Goal: Task Accomplishment & Management: Manage account settings

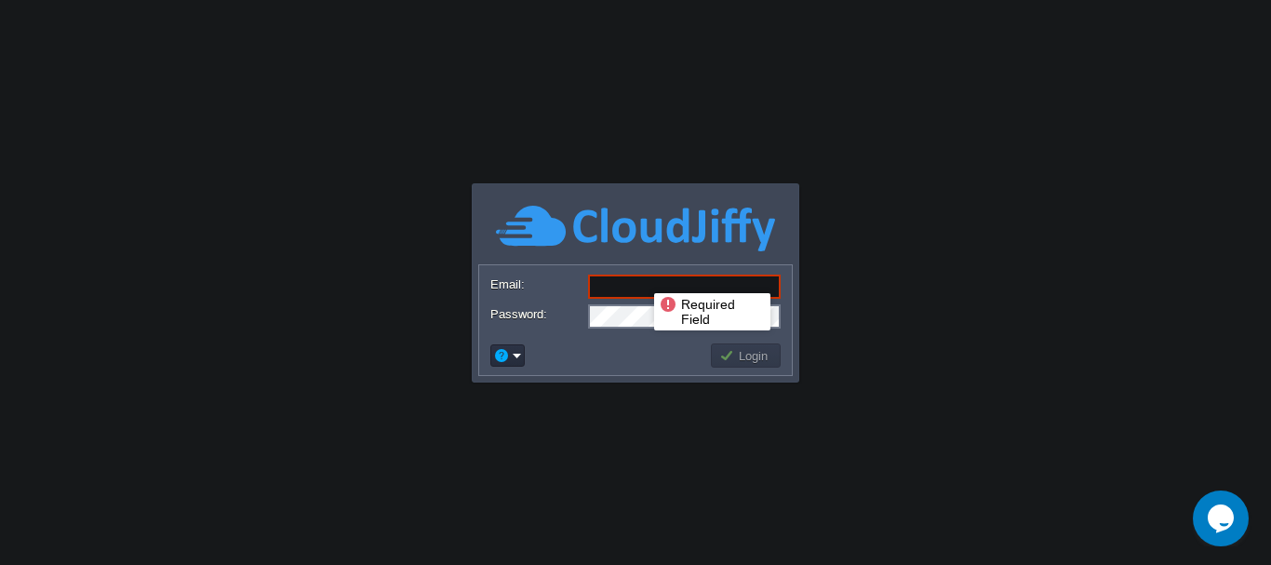
click at [640, 276] on input "Email:" at bounding box center [684, 287] width 193 height 24
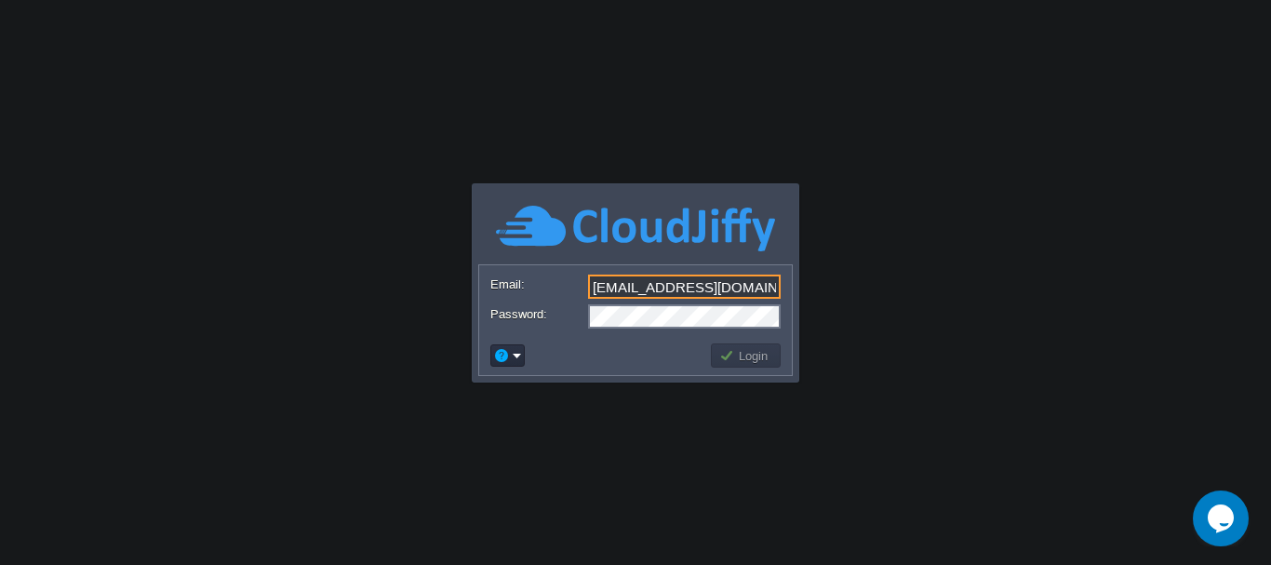
type input "[EMAIL_ADDRESS][DOMAIN_NAME]"
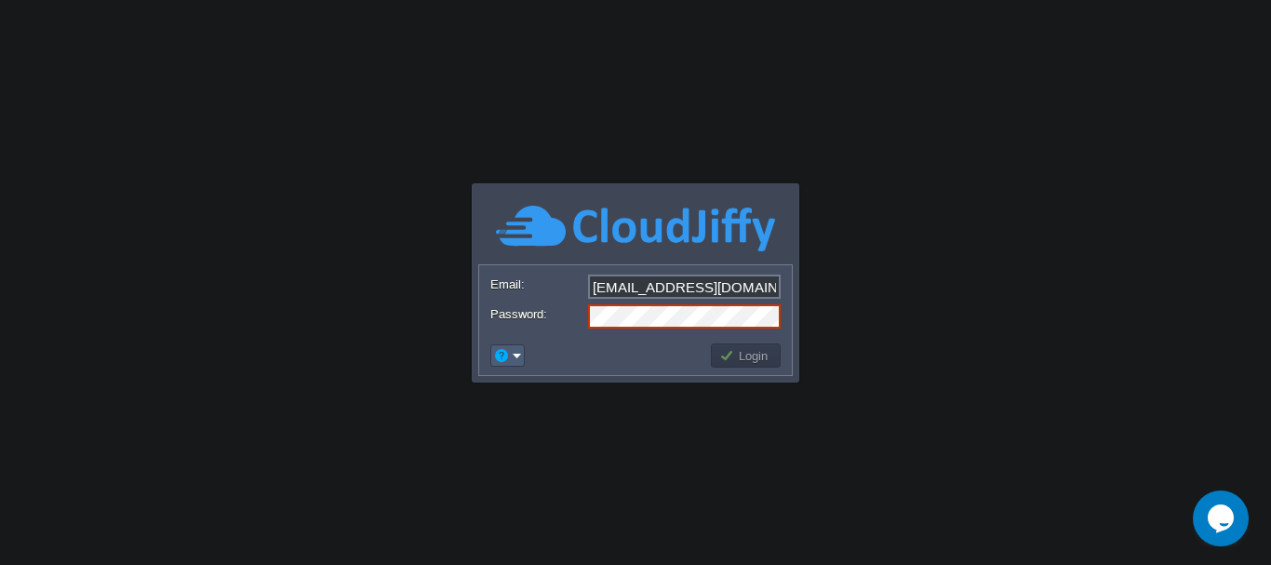
click at [514, 351] on em at bounding box center [507, 355] width 29 height 17
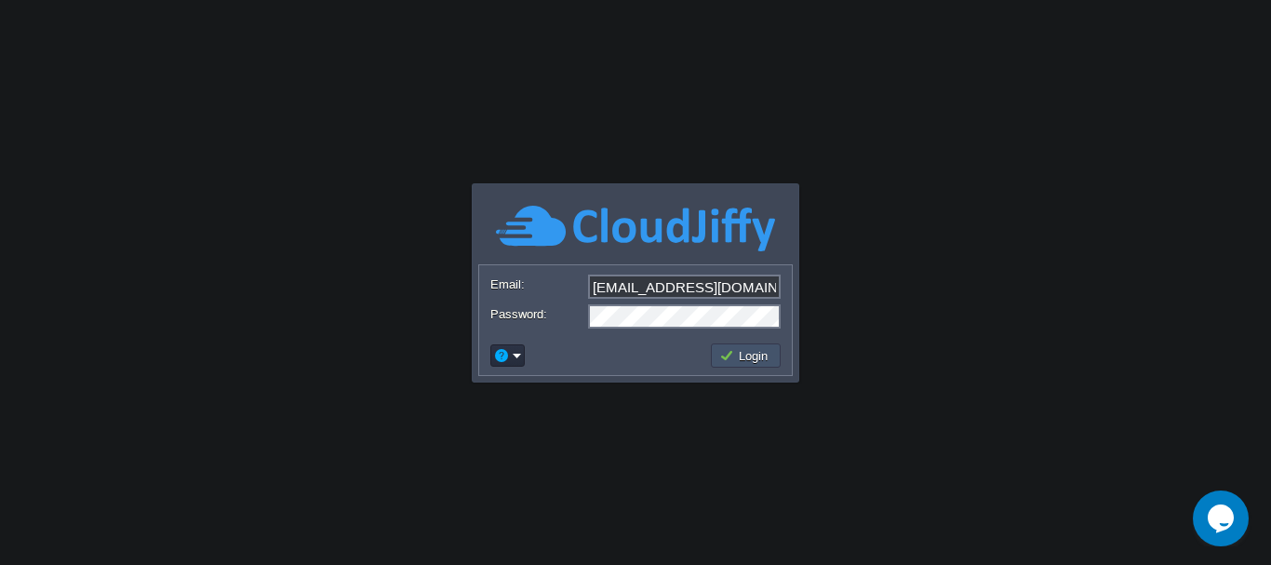
click at [742, 357] on button "Login" at bounding box center [746, 355] width 54 height 17
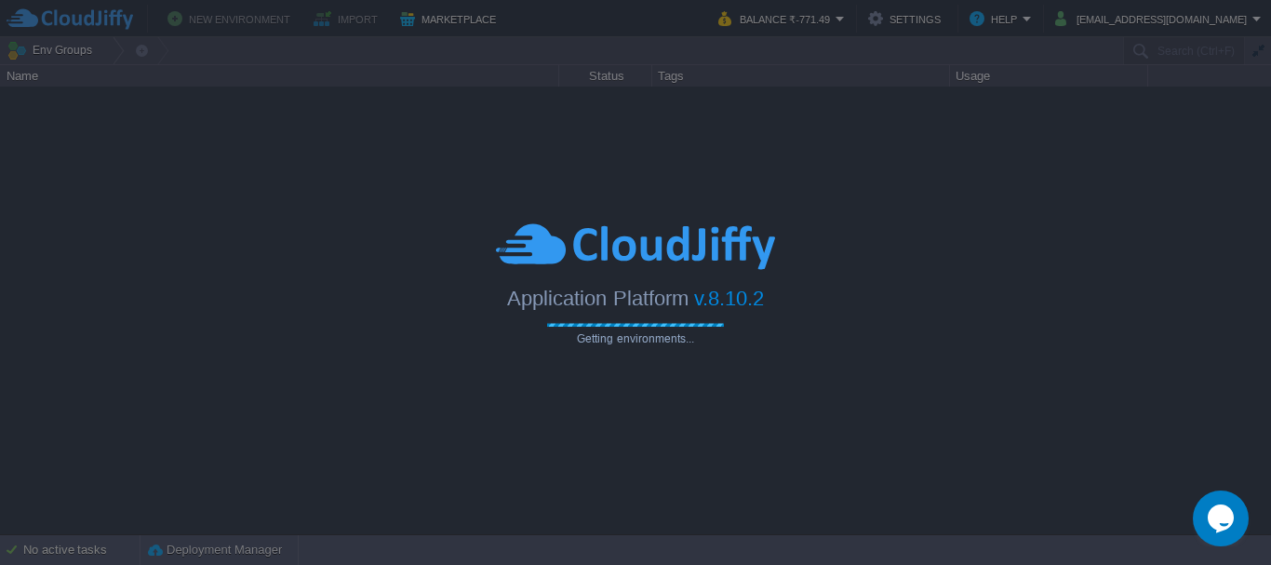
type input "Search (Ctrl+F)"
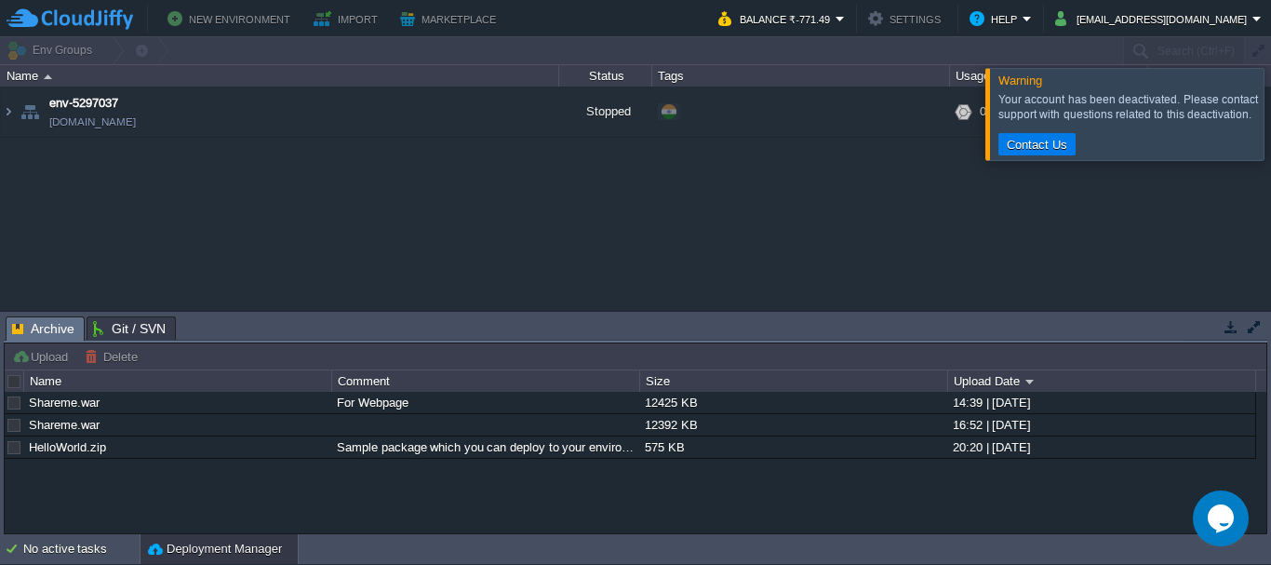
drag, startPoint x: 742, startPoint y: 357, endPoint x: 947, endPoint y: 222, distance: 245.7
click at [947, 222] on div "Env Groups Search (Ctrl+F) auto-gen Name Status Tags Usage env-5297037 [DOMAIN_…" at bounding box center [635, 285] width 1271 height 497
click at [836, 20] on button "Balance ₹-771.49" at bounding box center [776, 18] width 117 height 22
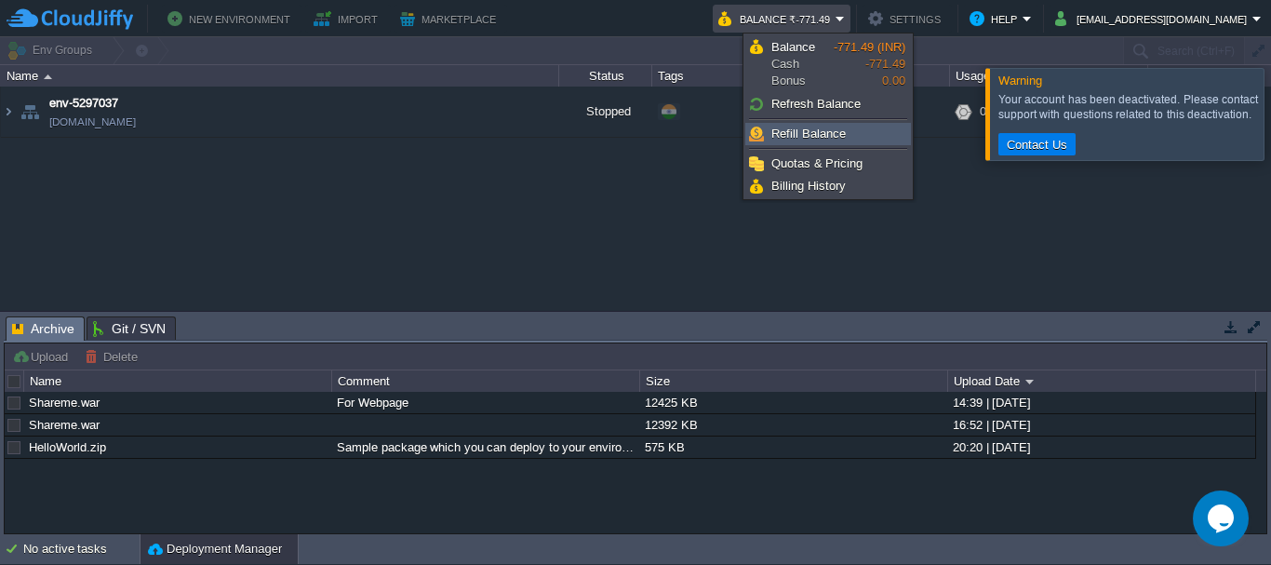
click at [823, 131] on span "Refill Balance" at bounding box center [809, 134] width 74 height 14
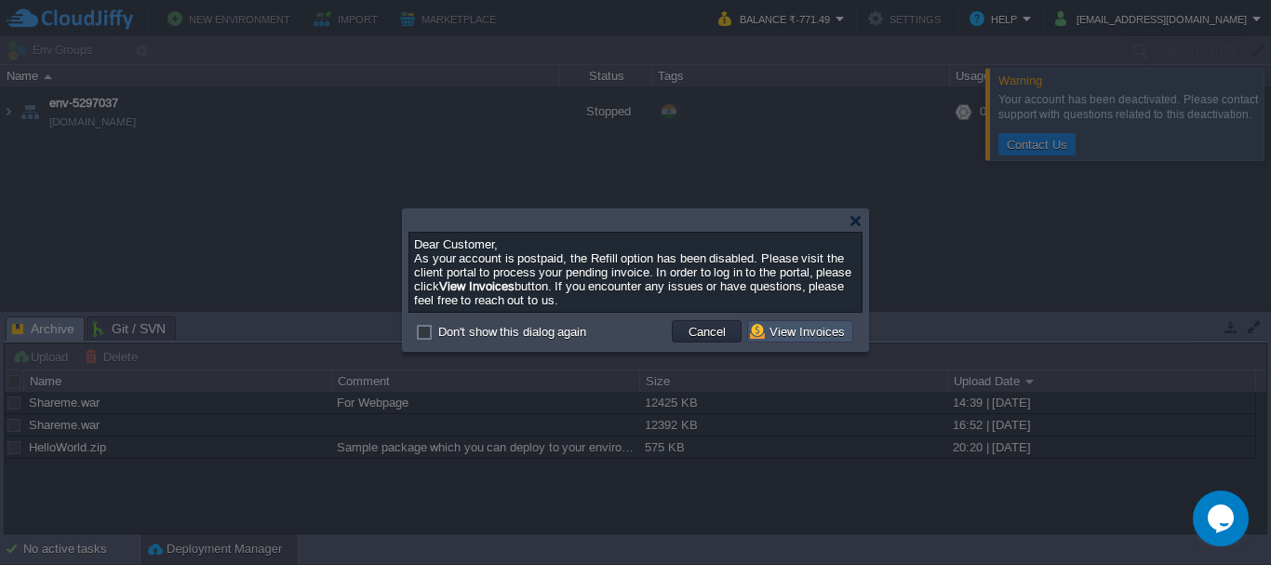
click at [803, 332] on button "View Invoices" at bounding box center [800, 331] width 101 height 17
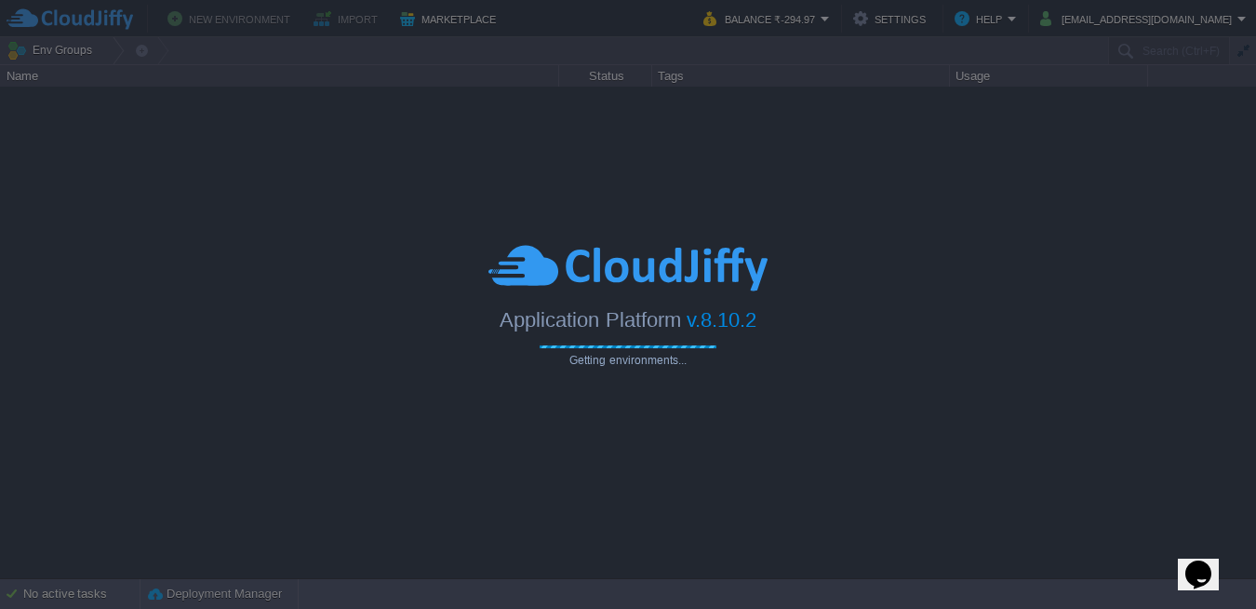
type input "Search (Ctrl+F)"
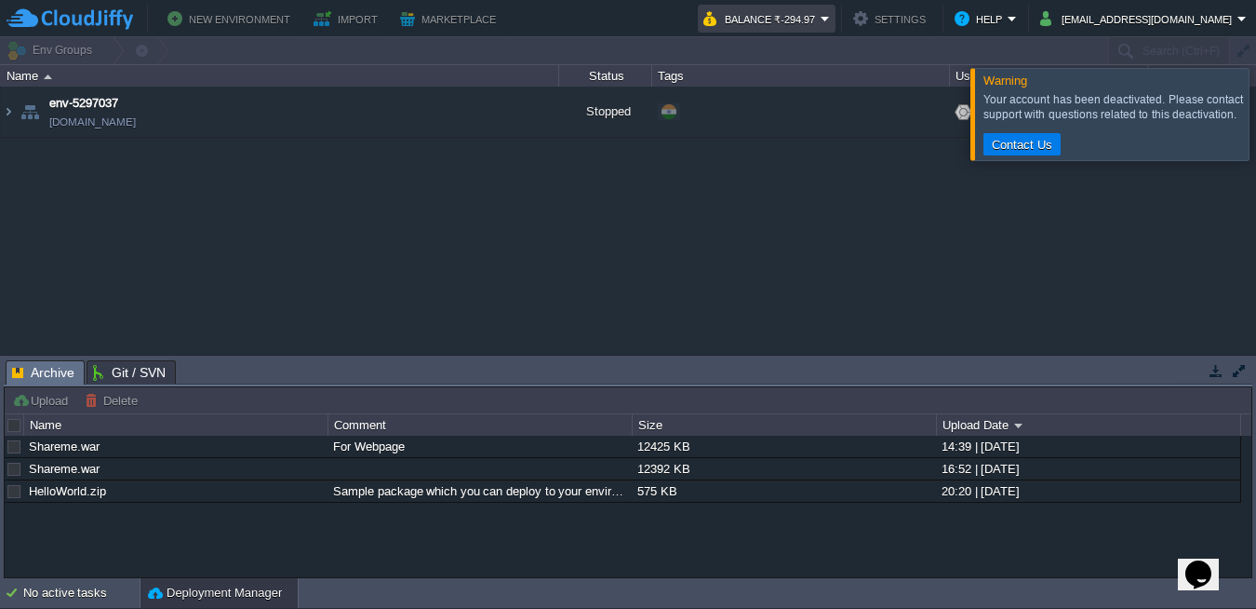
click at [830, 19] on em "Balance ₹-294.97" at bounding box center [767, 18] width 127 height 22
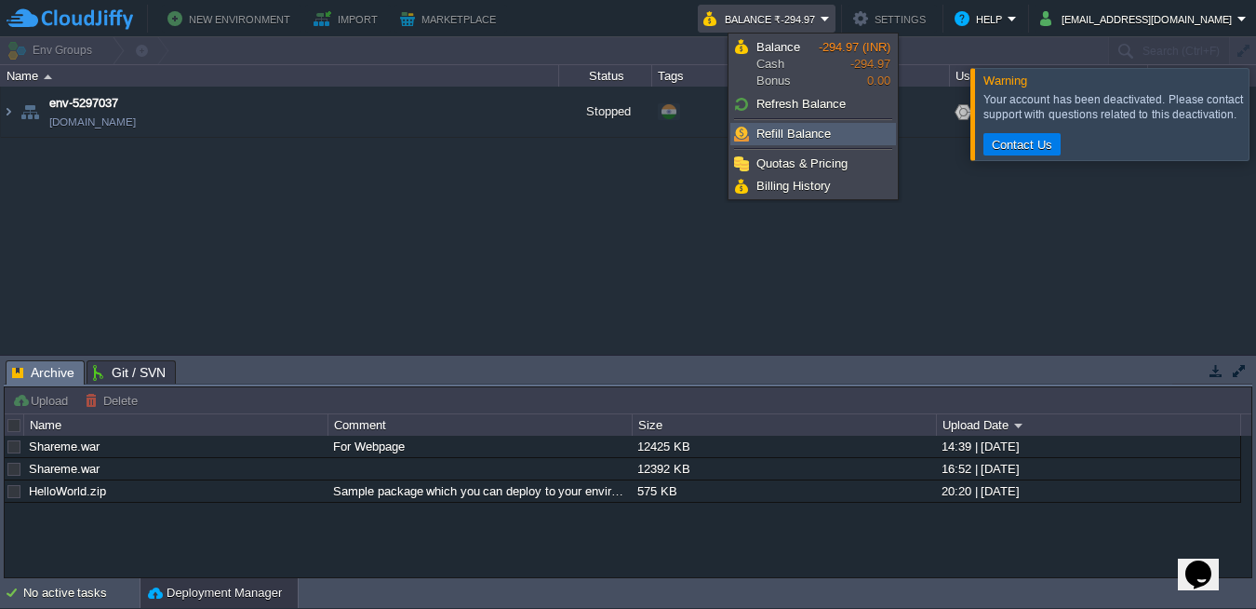
click at [813, 127] on span "Refill Balance" at bounding box center [794, 134] width 74 height 14
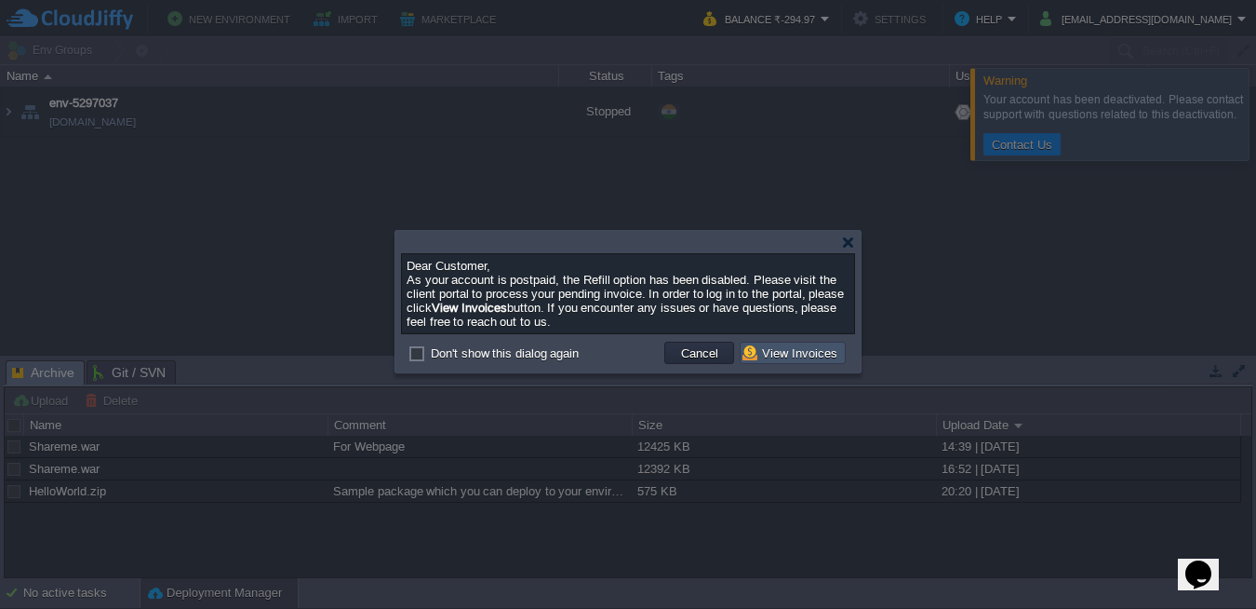
click at [797, 352] on button "View Invoices" at bounding box center [793, 352] width 101 height 17
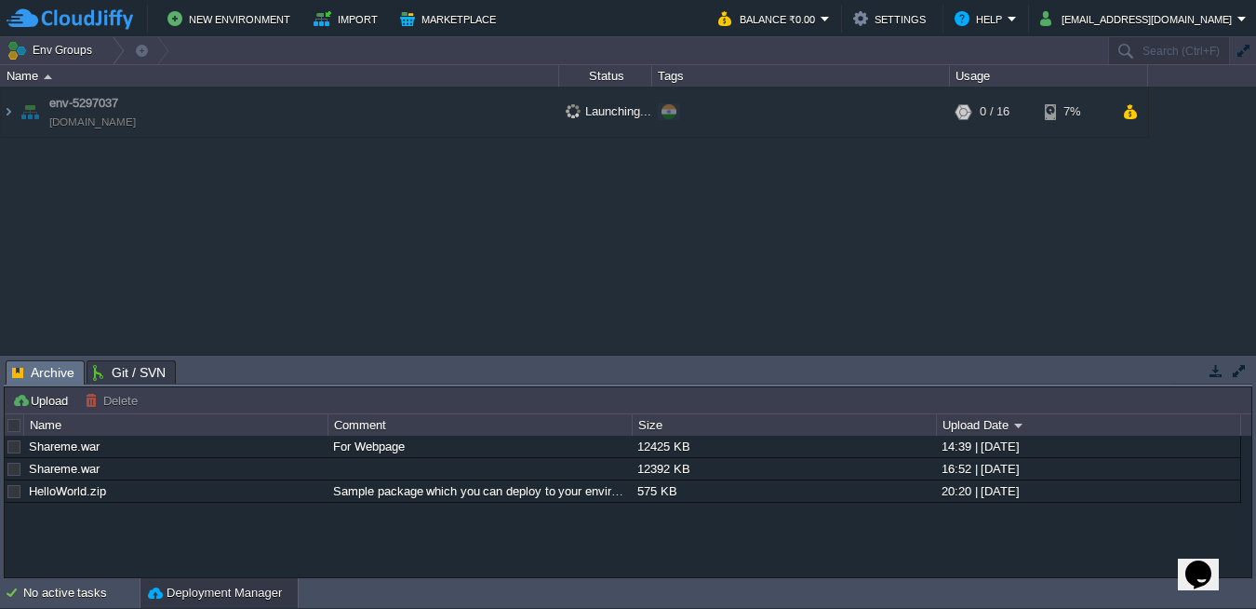
click at [578, 584] on td "No active tasks Deployment Manager" at bounding box center [628, 593] width 1256 height 30
